Goal: Task Accomplishment & Management: Complete application form

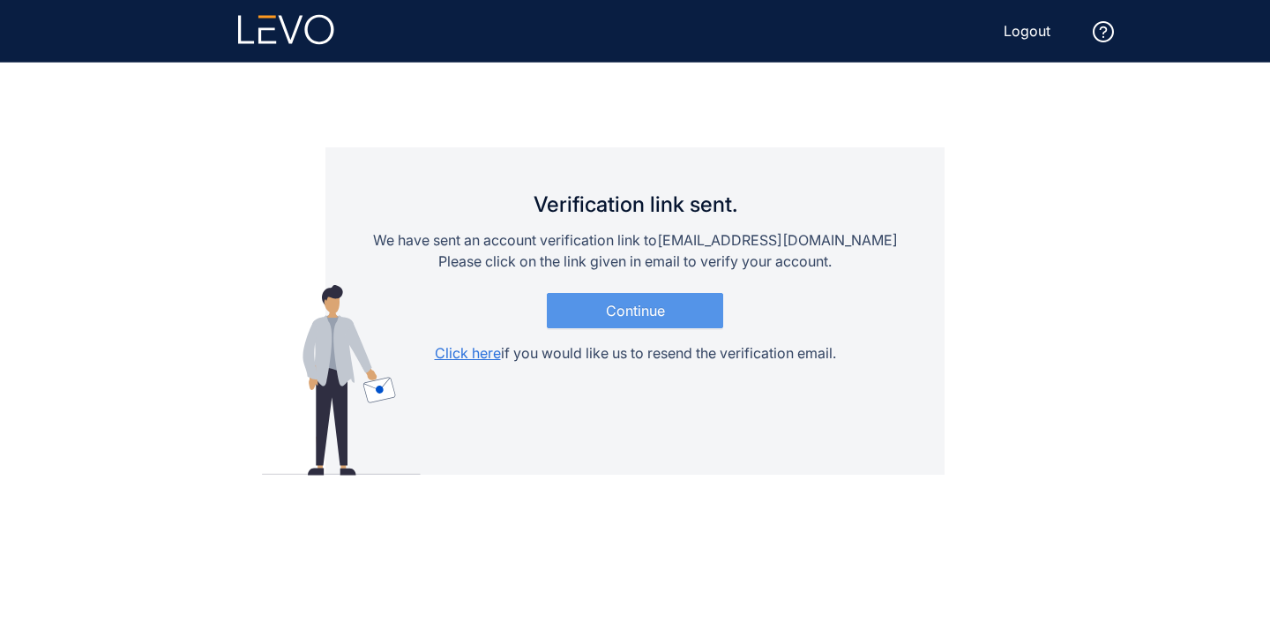
click at [633, 306] on span "Continue" at bounding box center [635, 310] width 59 height 16
click at [636, 316] on span "Continue" at bounding box center [635, 310] width 59 height 16
click at [464, 352] on span "Click here" at bounding box center [468, 353] width 66 height 18
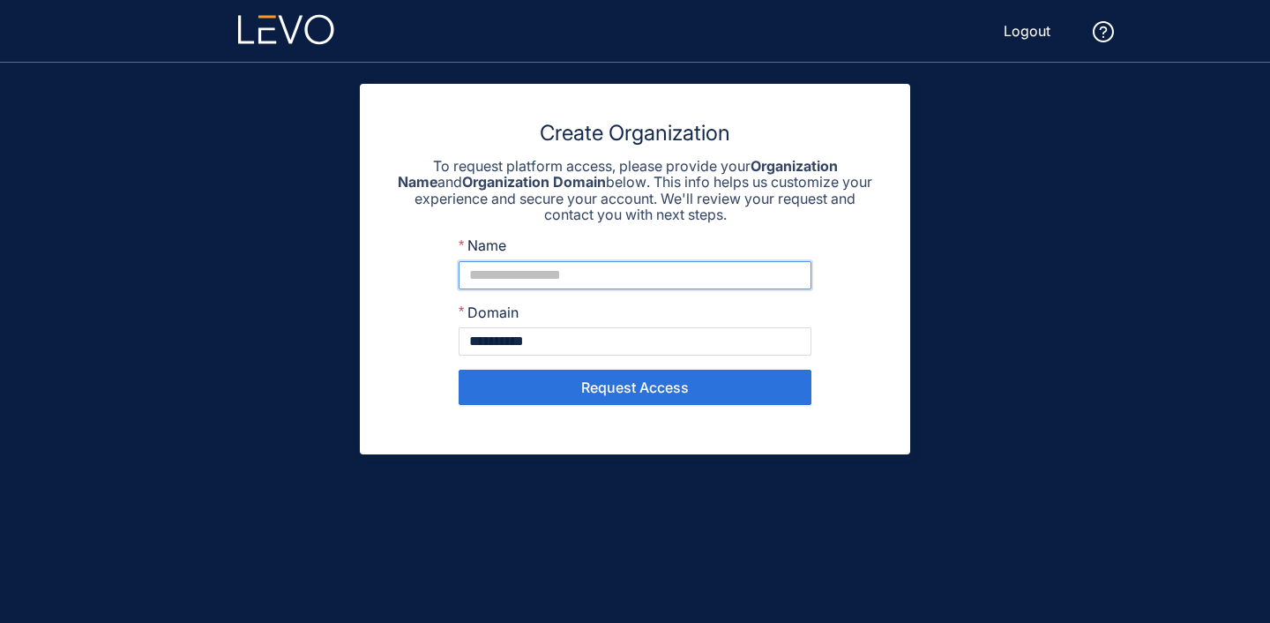
click at [631, 271] on input "Name" at bounding box center [635, 275] width 353 height 28
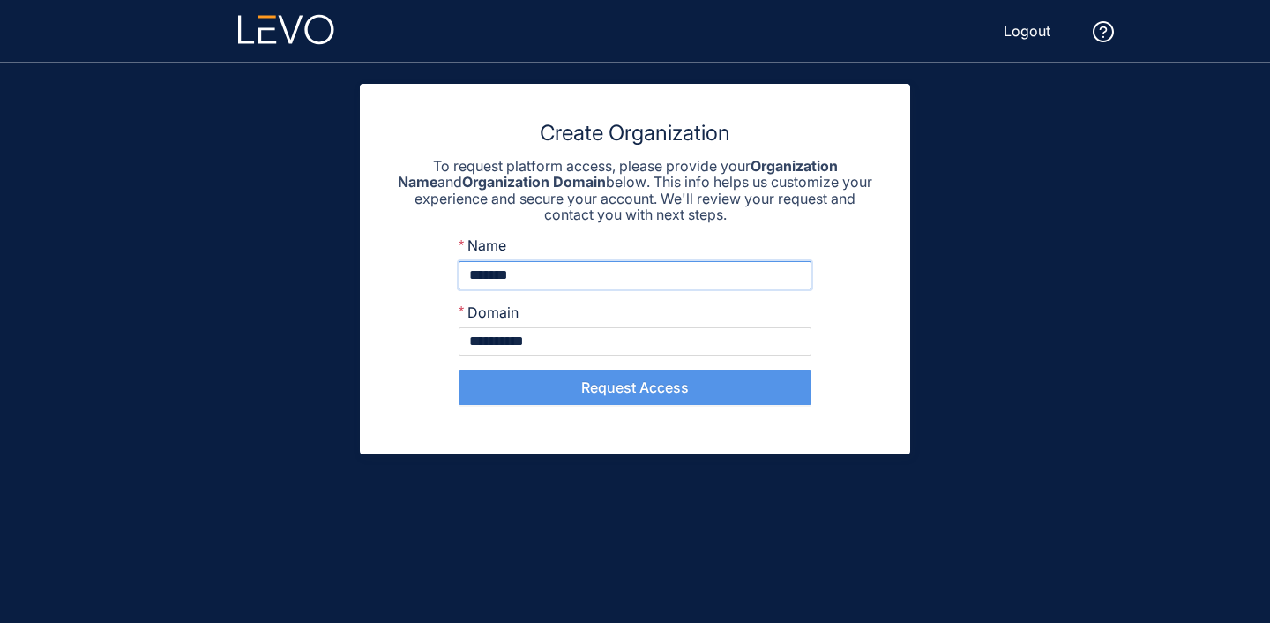
type input "*******"
click at [683, 394] on button "Request Access" at bounding box center [635, 386] width 353 height 35
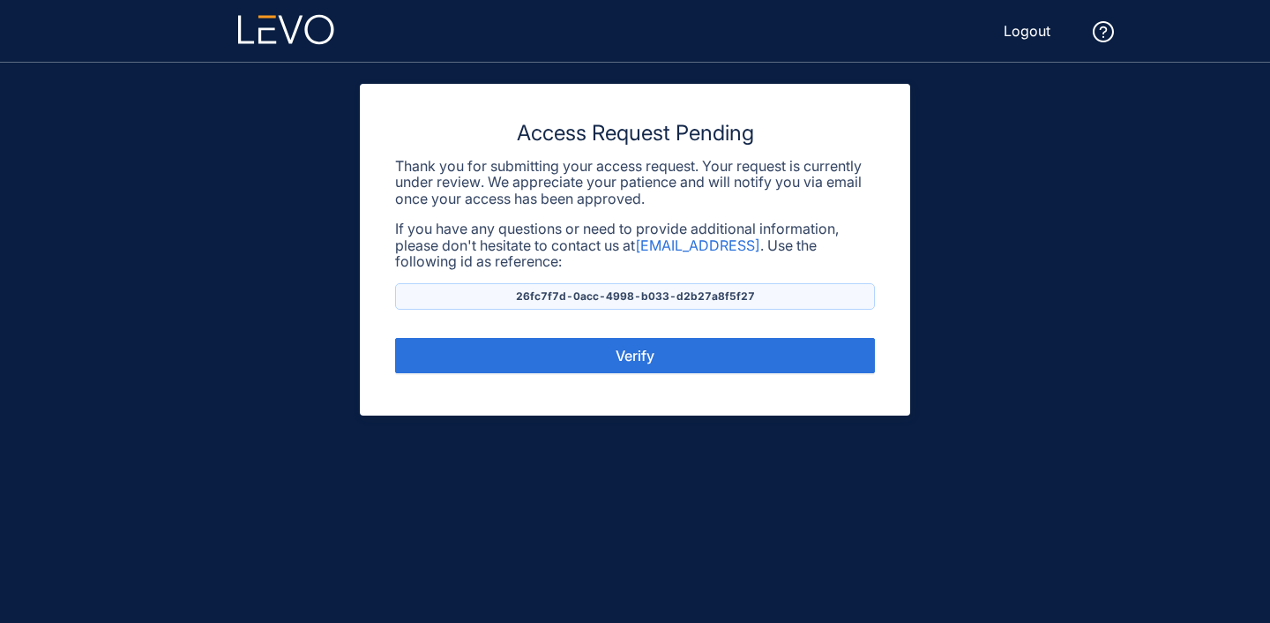
click at [586, 297] on p "26fc7f7d-0acc-4998-b033-d2b27a8f5f27" at bounding box center [635, 296] width 480 height 26
copy p "26fc7f7d-0acc-4998-b033-d2b27a8f5f27"
click at [603, 329] on div "Access Request Pending Thank you for submitting your access request. Your reque…" at bounding box center [635, 250] width 550 height 332
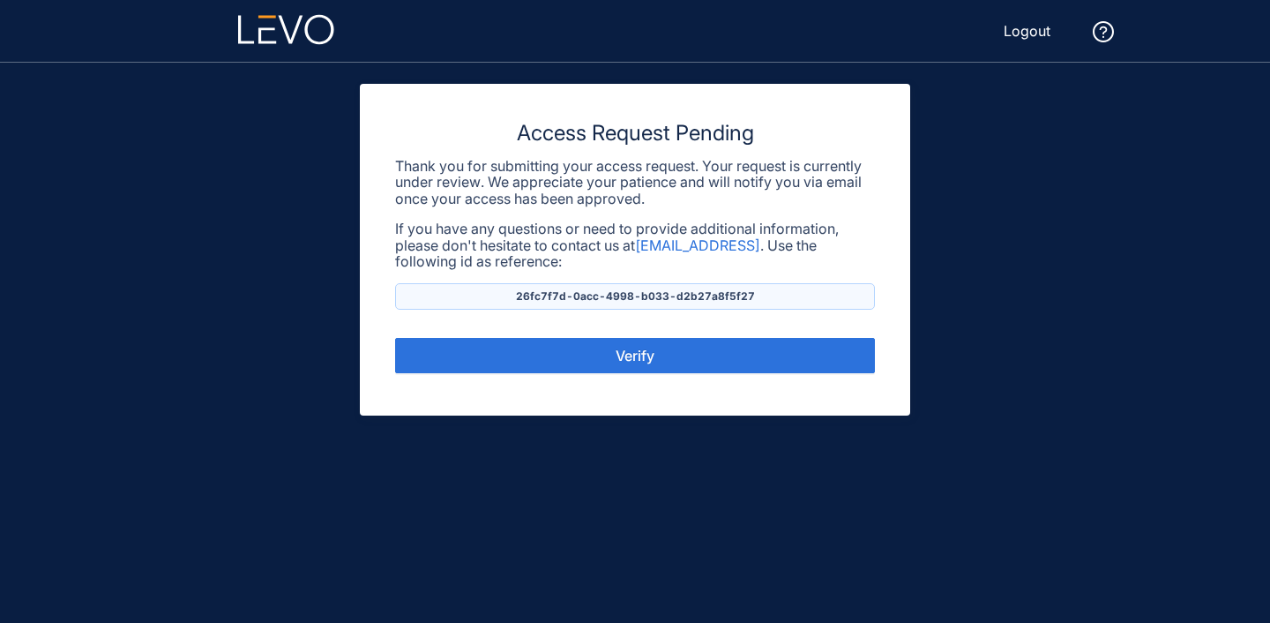
click at [623, 295] on p "26fc7f7d-0acc-4998-b033-d2b27a8f5f27" at bounding box center [635, 296] width 480 height 26
copy p "26fc7f7d-0acc-4998-b033-d2b27a8f5f27"
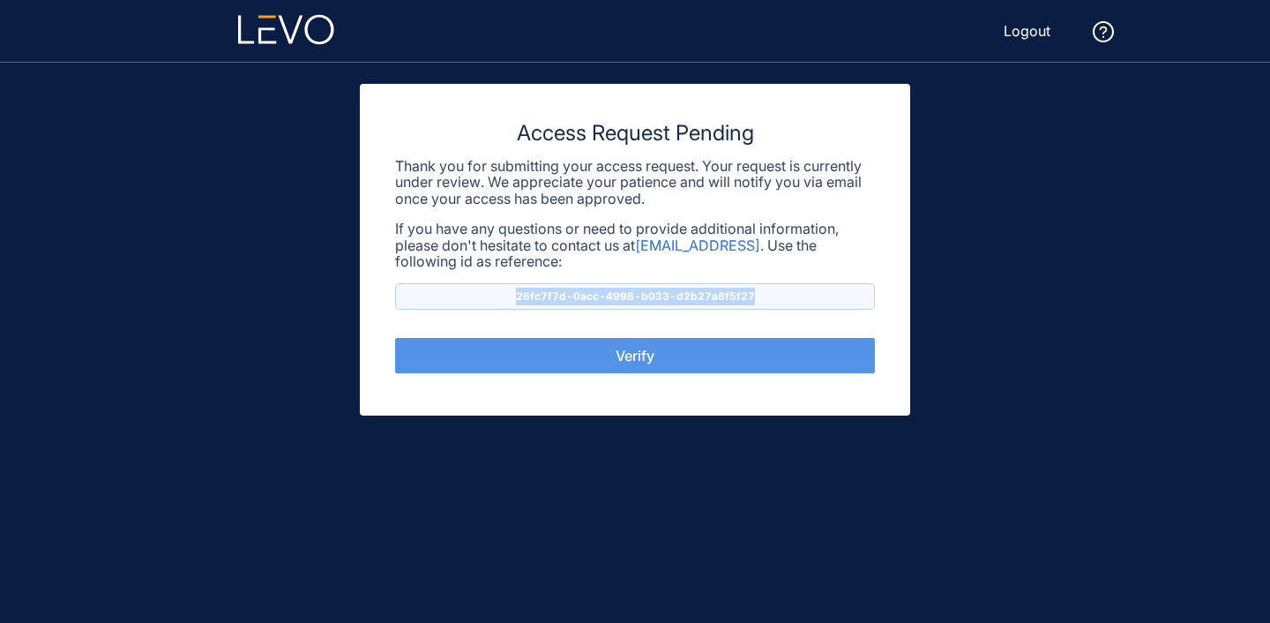
click at [644, 366] on button "Verify" at bounding box center [635, 355] width 480 height 35
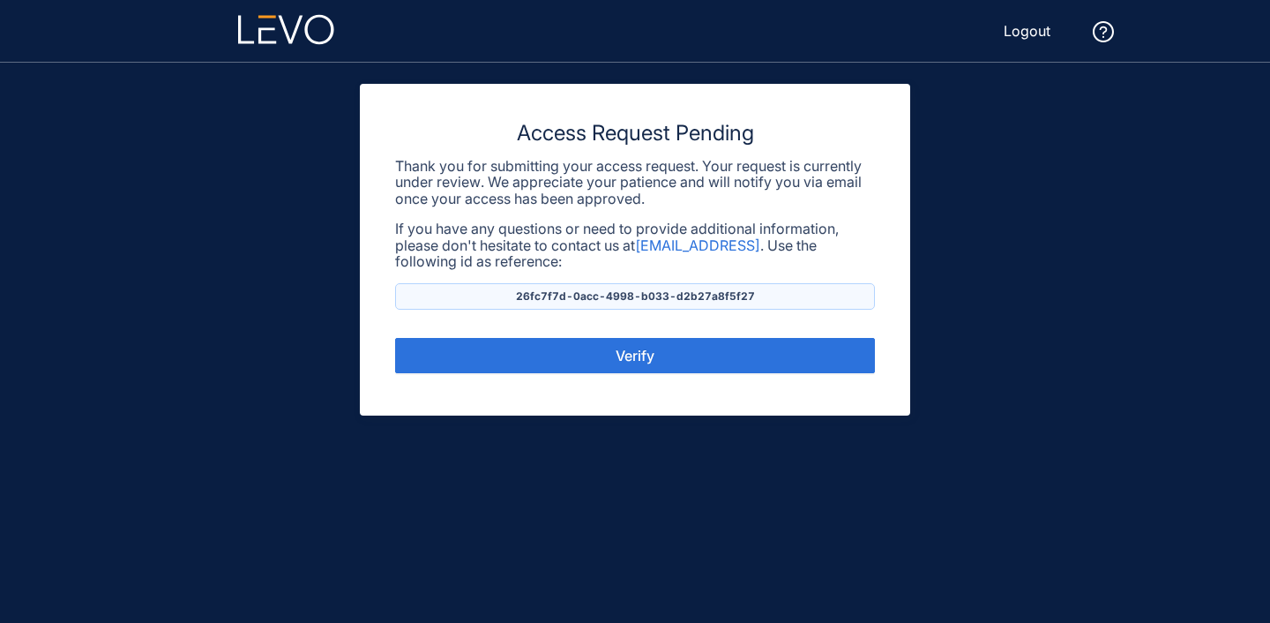
click at [1004, 220] on main "Access Request Pending Thank you for submitting your access request. Your reque…" at bounding box center [635, 343] width 1058 height 560
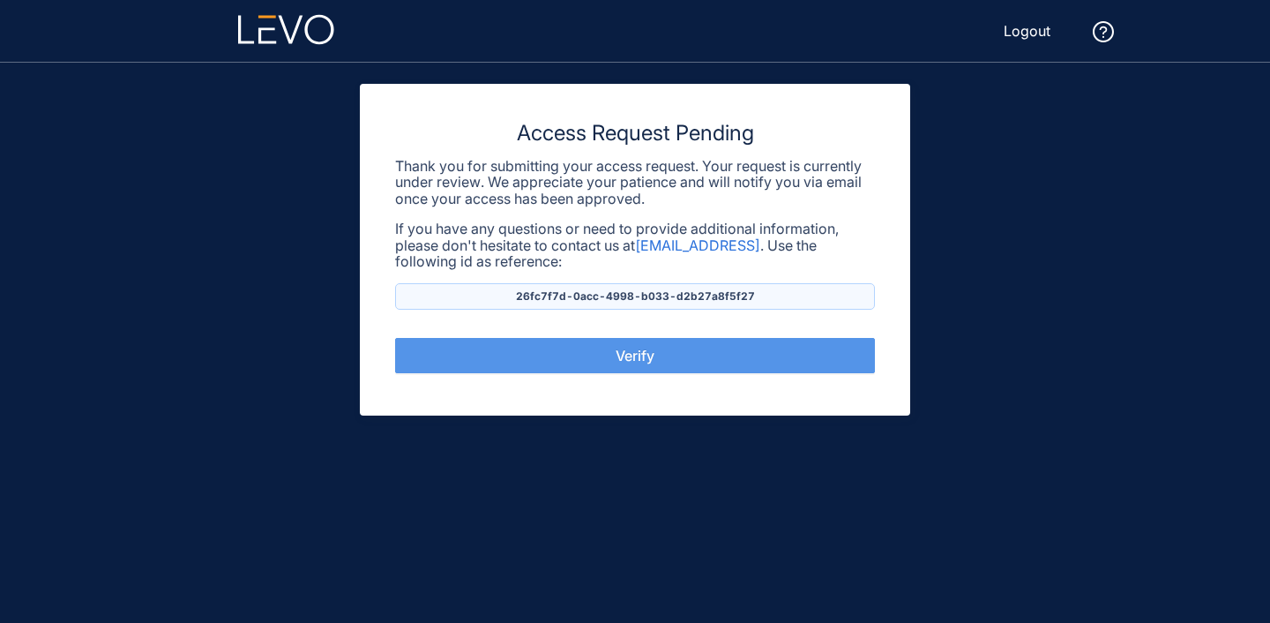
click at [590, 369] on button "Verify" at bounding box center [635, 355] width 480 height 35
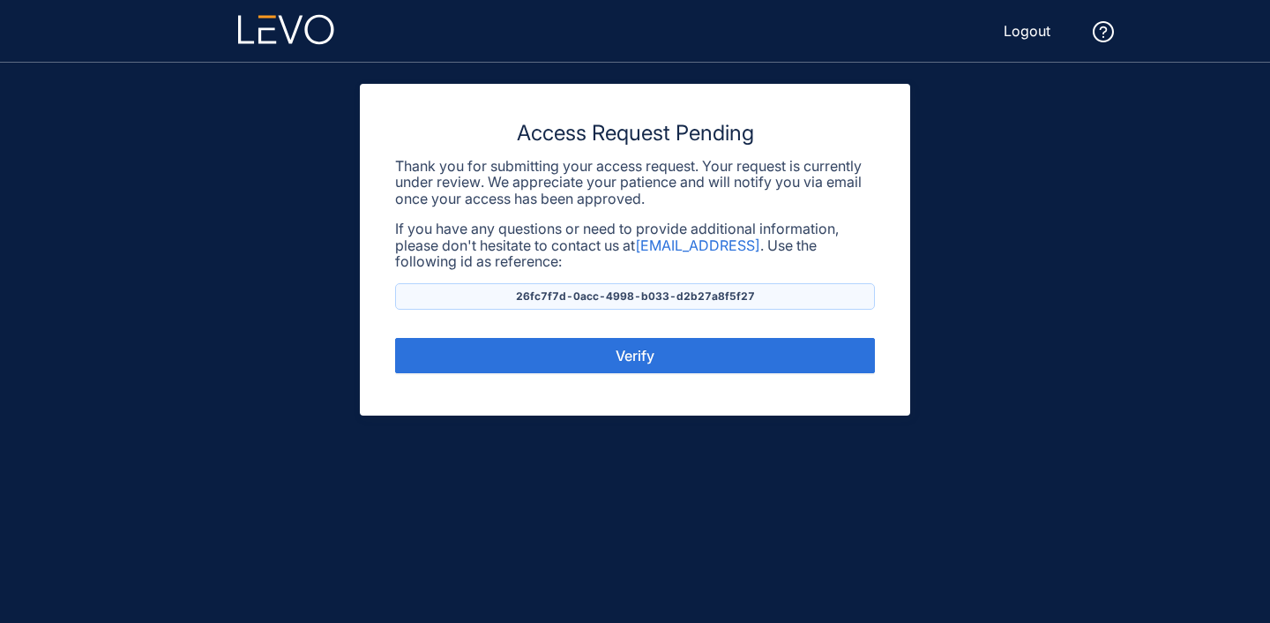
click at [279, 16] on icon at bounding box center [290, 29] width 25 height 28
click at [271, 48] on header "Logout" at bounding box center [635, 31] width 1058 height 62
click at [279, 35] on icon at bounding box center [286, 29] width 96 height 31
click at [272, 27] on polygon at bounding box center [267, 35] width 18 height 16
